Goal: Task Accomplishment & Management: Manage account settings

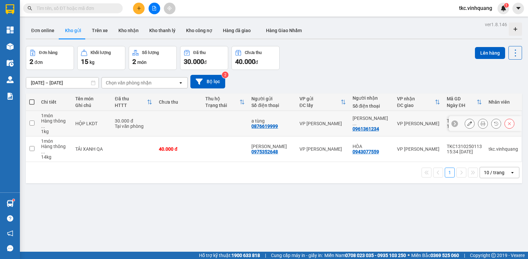
click at [186, 118] on td at bounding box center [178, 124] width 46 height 26
checkbox input "true"
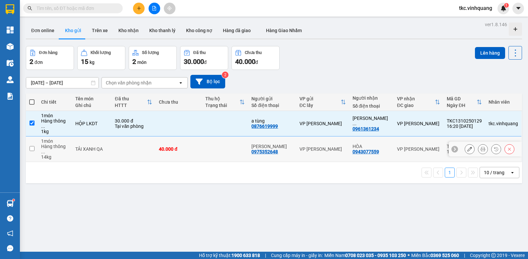
drag, startPoint x: 197, startPoint y: 141, endPoint x: 210, endPoint y: 103, distance: 40.0
click at [197, 147] on div "40.000 đ" at bounding box center [179, 149] width 40 height 5
checkbox input "true"
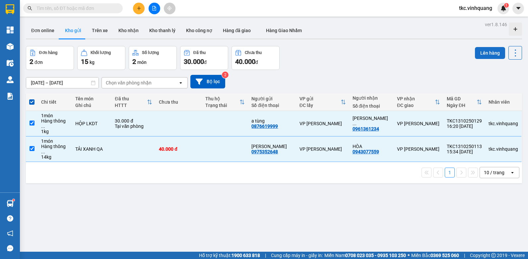
click at [486, 52] on button "Lên hàng" at bounding box center [490, 53] width 30 height 12
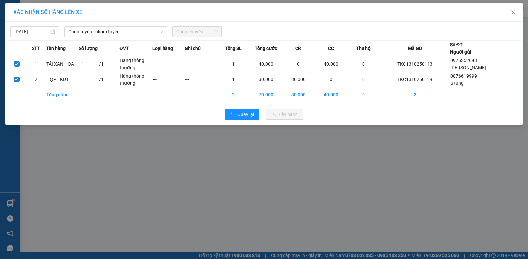
drag, startPoint x: 147, startPoint y: 204, endPoint x: 0, endPoint y: 172, distance: 150.6
click at [141, 204] on div "XÁC NHẬN SỐ HÀNG LÊN XE [DATE] Chọn tuyến - nhóm tuyến Chọn chuyến STT Tên hàng…" at bounding box center [264, 129] width 528 height 259
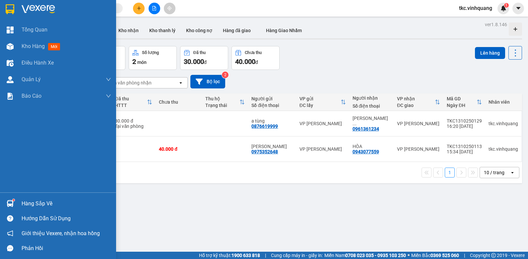
click at [33, 199] on div "Hàng sắp về" at bounding box center [66, 204] width 89 height 10
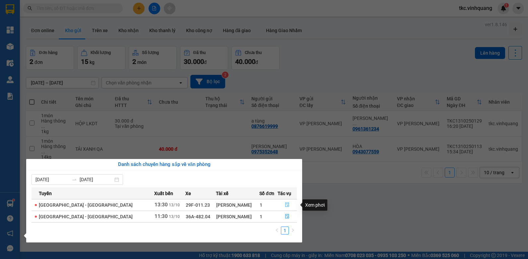
click at [285, 202] on button "button" at bounding box center [287, 205] width 19 height 11
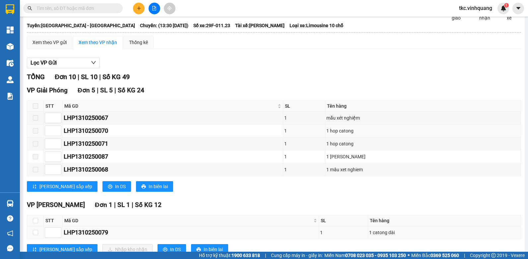
scroll to position [99, 0]
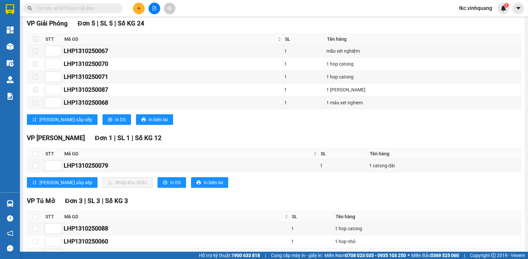
click at [34, 155] on th at bounding box center [35, 153] width 17 height 11
click at [36, 156] on input "checkbox" at bounding box center [35, 153] width 5 height 5
checkbox input "true"
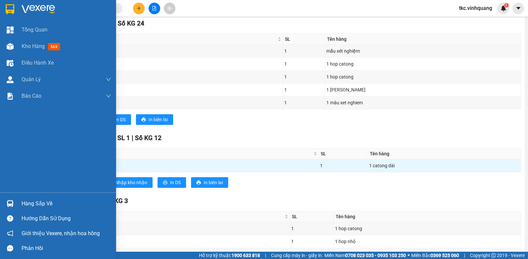
click at [8, 203] on img at bounding box center [10, 203] width 7 height 7
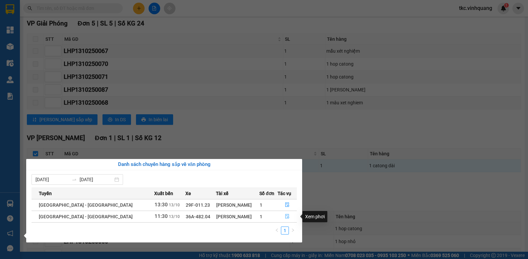
click at [281, 216] on button "button" at bounding box center [287, 216] width 19 height 11
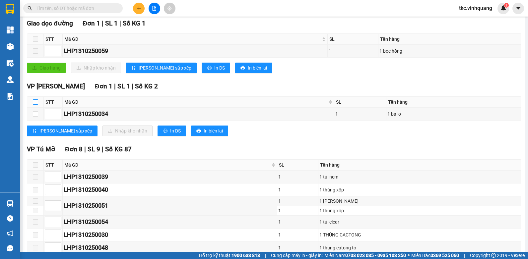
click at [36, 105] on input "checkbox" at bounding box center [35, 101] width 5 height 5
checkbox input "true"
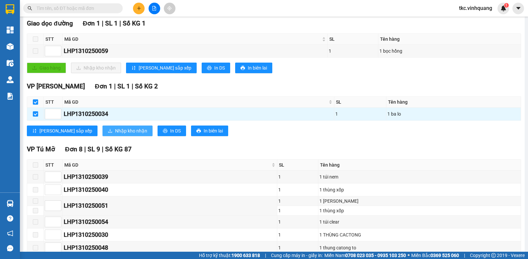
click at [115, 135] on span "Nhập kho nhận" at bounding box center [131, 130] width 32 height 7
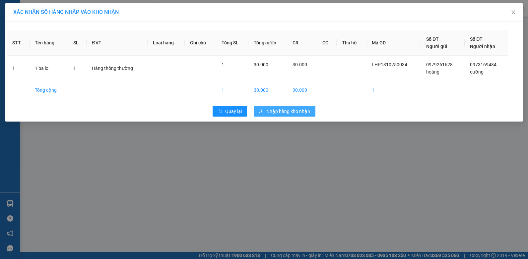
click at [265, 112] on button "Nhập hàng kho nhận" at bounding box center [285, 111] width 62 height 11
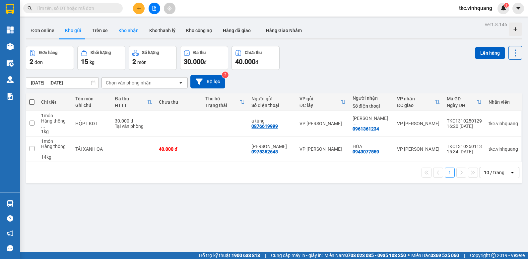
click at [137, 36] on button "Kho nhận" at bounding box center [128, 31] width 31 height 16
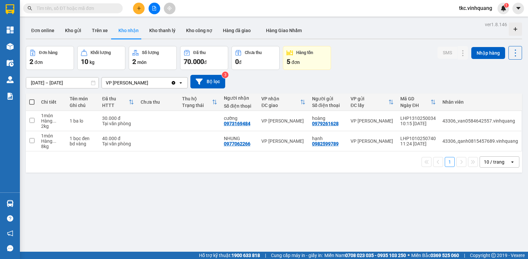
click at [136, 9] on button at bounding box center [139, 9] width 12 height 12
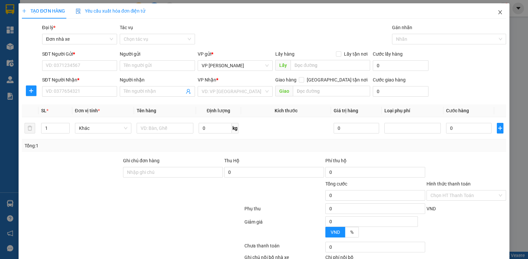
click at [494, 16] on span "Close" at bounding box center [500, 12] width 19 height 19
